Goal: Find specific page/section: Find specific page/section

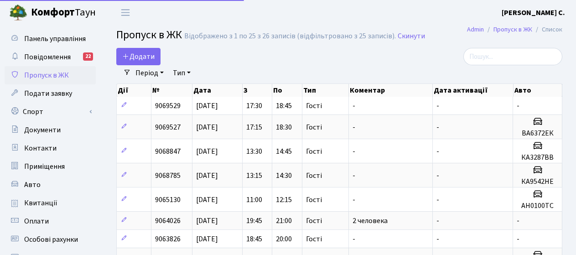
select select "25"
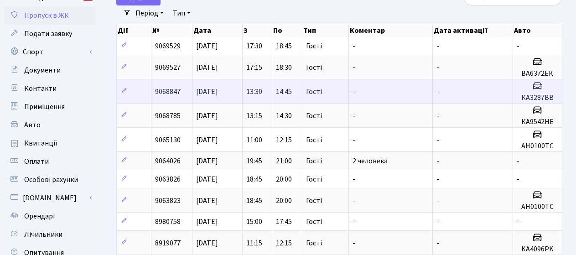
scroll to position [46, 0]
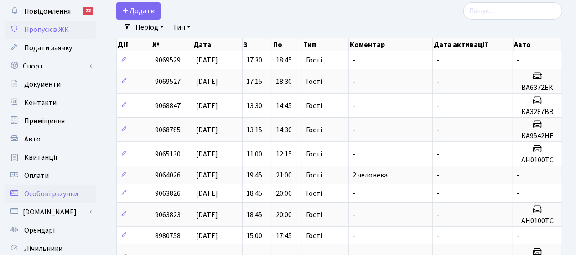
click at [31, 191] on span "Особові рахунки" at bounding box center [51, 194] width 54 height 10
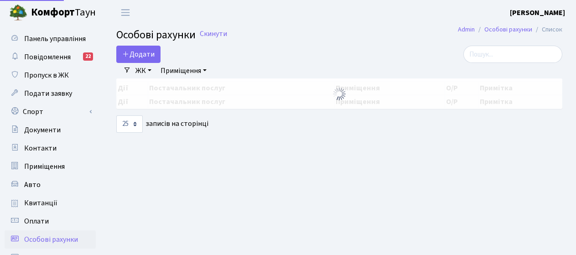
select select "25"
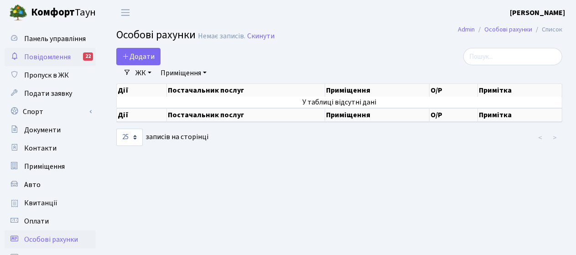
click at [48, 57] on span "Повідомлення" at bounding box center [47, 57] width 47 height 10
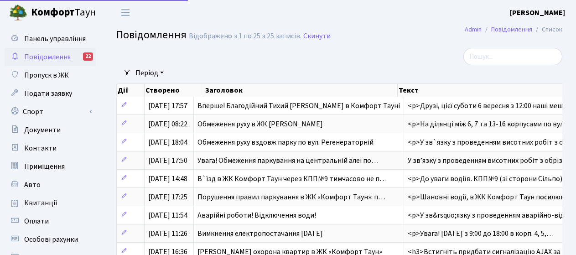
select select "25"
click at [35, 76] on span "Пропуск в ЖК" at bounding box center [46, 75] width 45 height 10
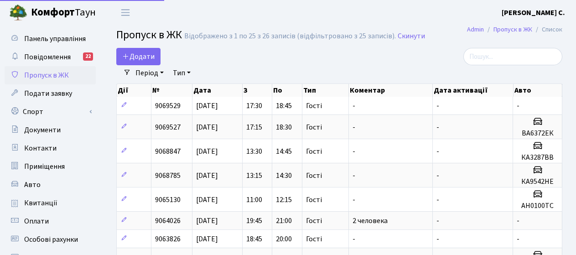
select select "25"
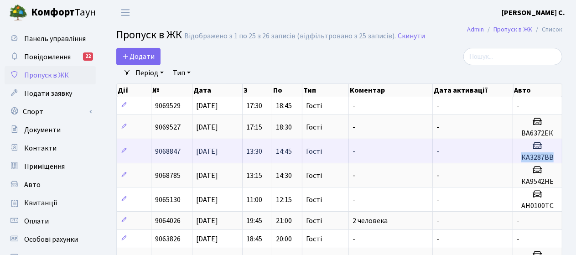
drag, startPoint x: 523, startPoint y: 157, endPoint x: 554, endPoint y: 159, distance: 30.6
click at [554, 159] on h5 "КА3287ВВ" at bounding box center [538, 157] width 42 height 9
copy h5 "КА3287ВВ"
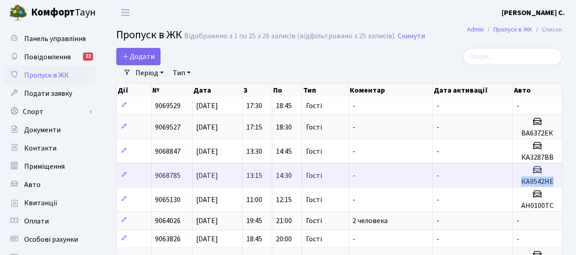
drag, startPoint x: 523, startPoint y: 179, endPoint x: 553, endPoint y: 182, distance: 30.2
click at [553, 182] on h5 "КА9542НЕ" at bounding box center [538, 182] width 42 height 9
copy h5 "КА9542НЕ"
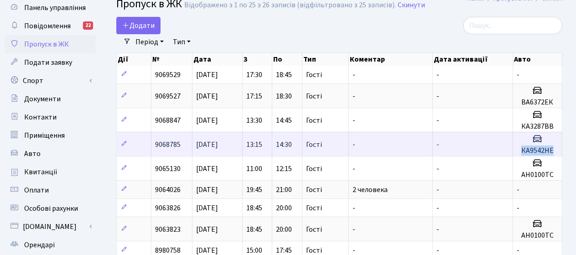
scroll to position [46, 0]
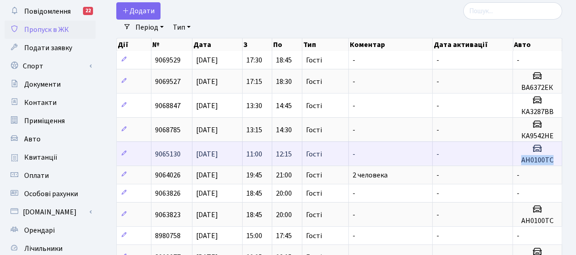
drag, startPoint x: 520, startPoint y: 157, endPoint x: 553, endPoint y: 159, distance: 33.0
click at [553, 159] on h5 "АН0100ТС" at bounding box center [538, 160] width 42 height 9
copy h5 "АН0100ТС"
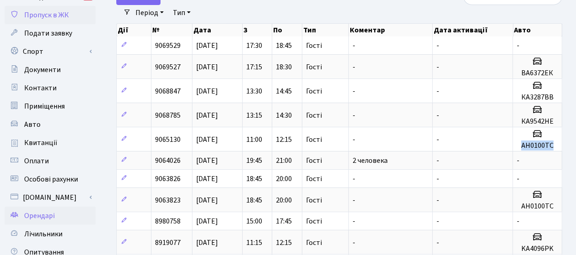
scroll to position [137, 0]
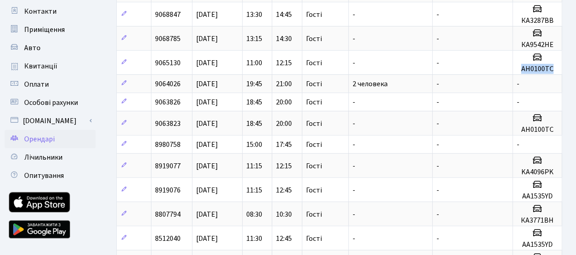
click at [43, 140] on span "Орендарі" at bounding box center [39, 139] width 31 height 10
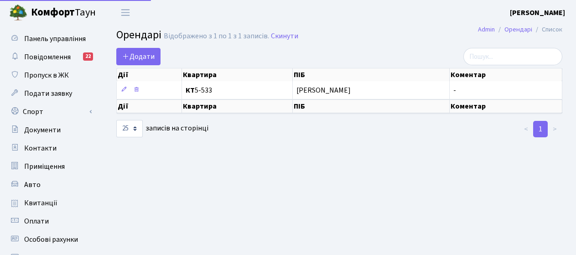
select select "25"
click at [49, 79] on span "Пропуск в ЖК" at bounding box center [46, 75] width 45 height 10
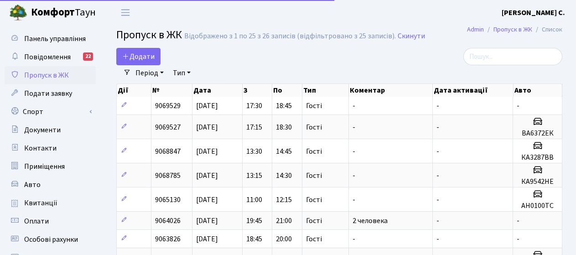
select select "25"
